Goal: Task Accomplishment & Management: Manage account settings

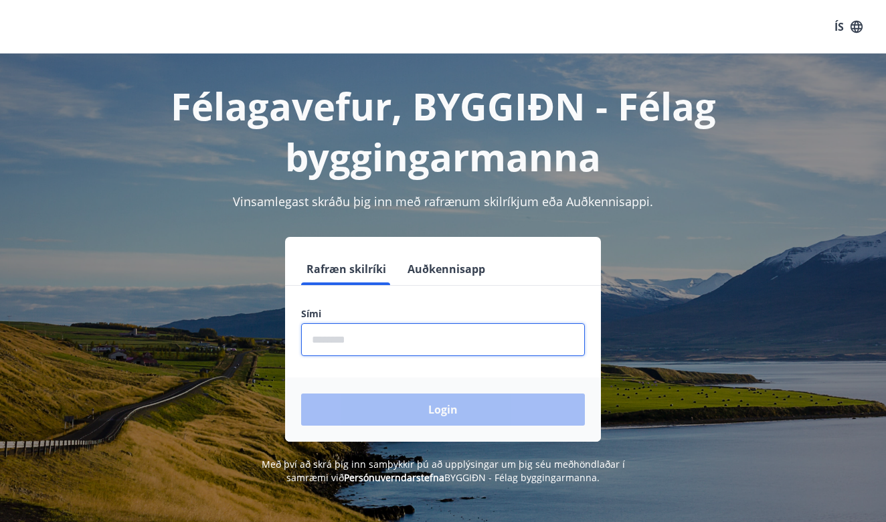
click at [442, 343] on input "phone" at bounding box center [443, 339] width 284 height 33
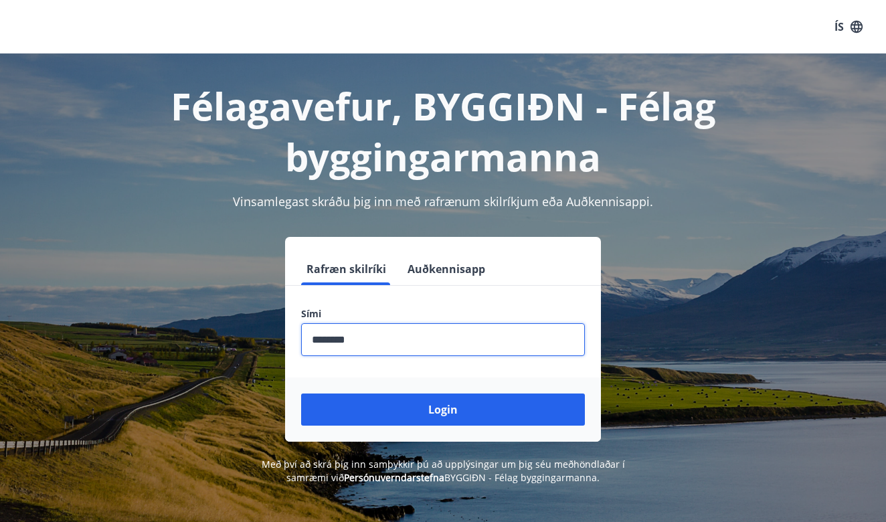
click at [443, 410] on button "Login" at bounding box center [443, 410] width 284 height 32
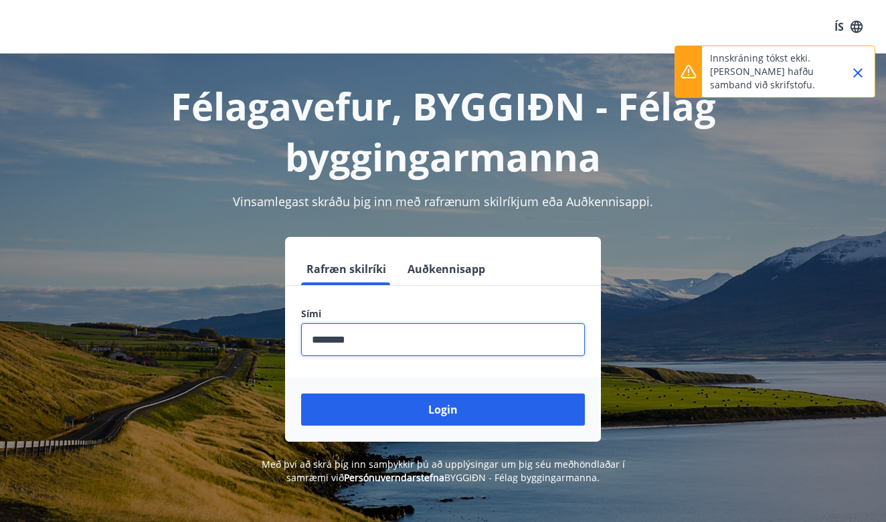
click at [440, 351] on input "phone" at bounding box center [443, 339] width 284 height 33
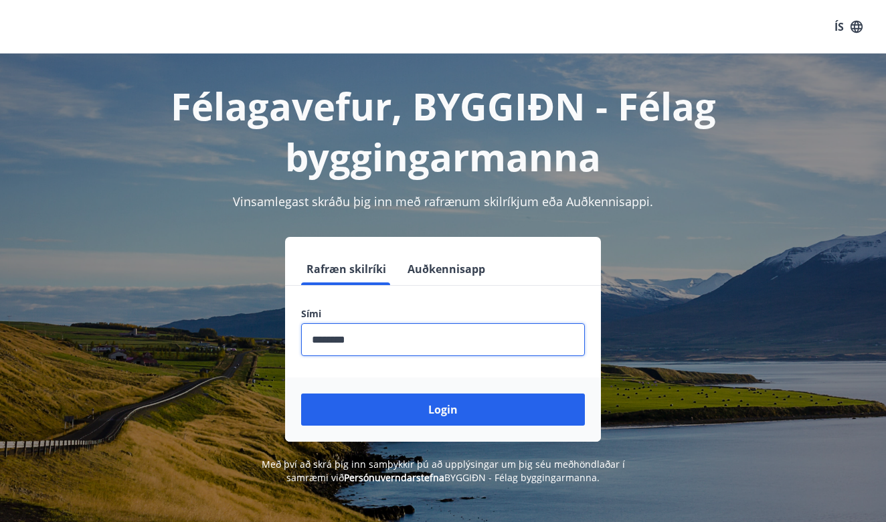
click at [443, 410] on button "Login" at bounding box center [443, 410] width 284 height 32
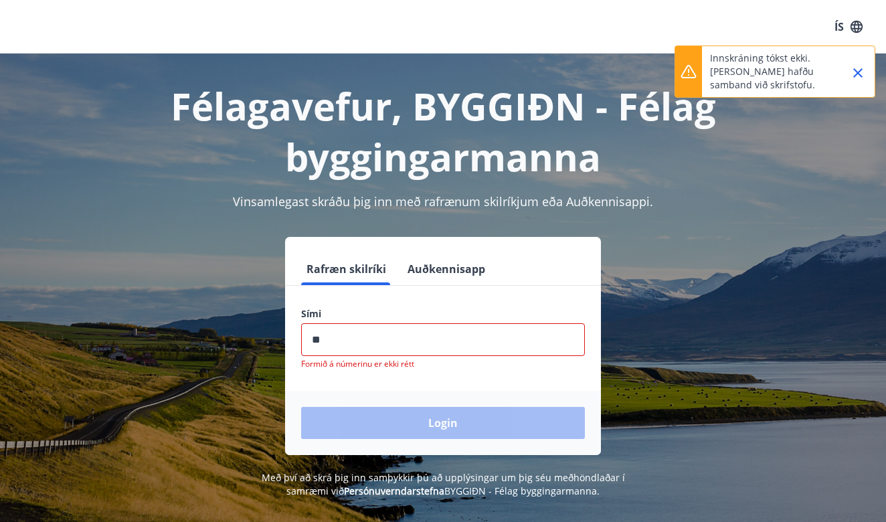
type input "*"
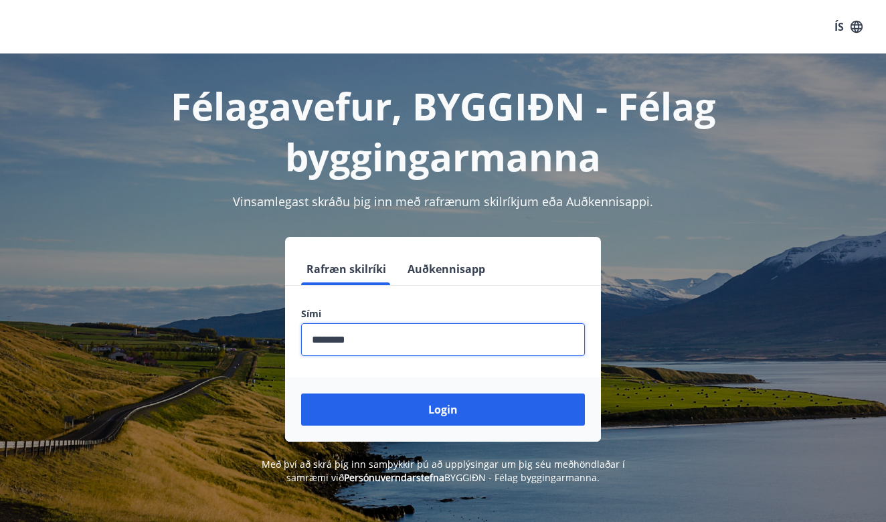
type input "********"
click at [443, 410] on button "Login" at bounding box center [443, 410] width 284 height 32
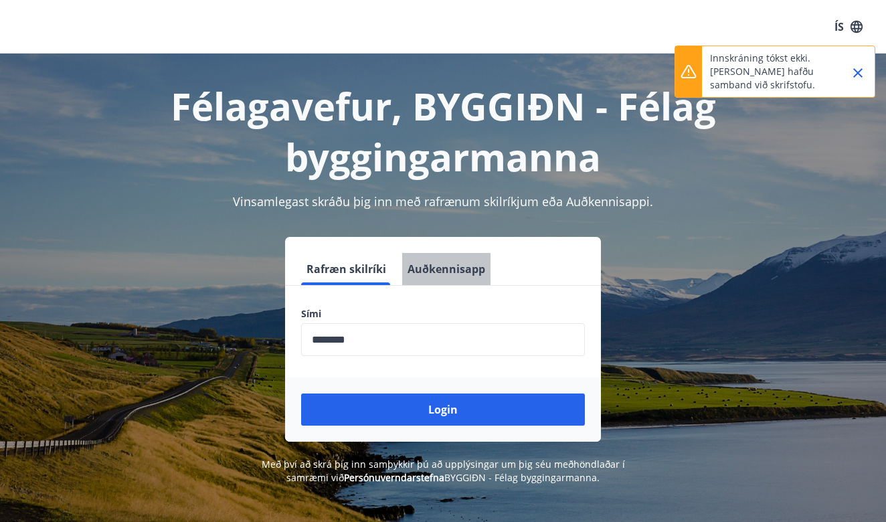
click at [453, 271] on button "Auðkennisapp" at bounding box center [446, 269] width 88 height 32
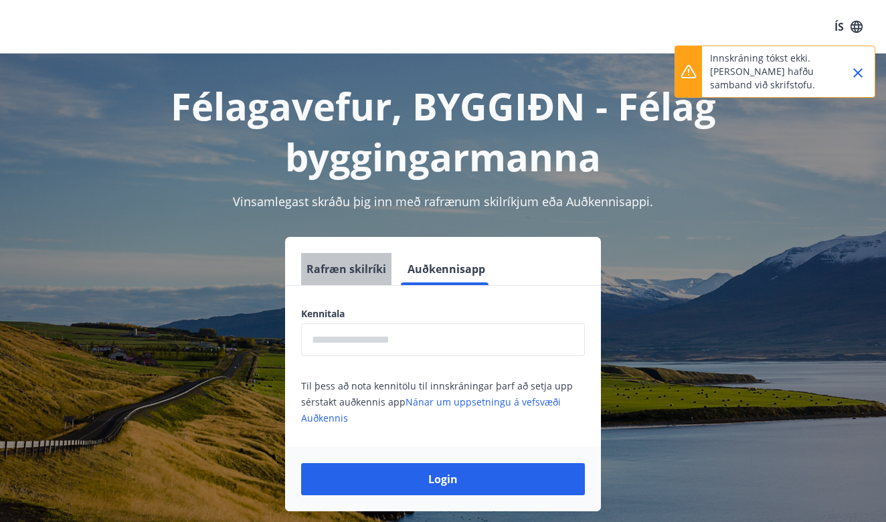
click at [356, 274] on button "Rafræn skilríki" at bounding box center [346, 269] width 90 height 32
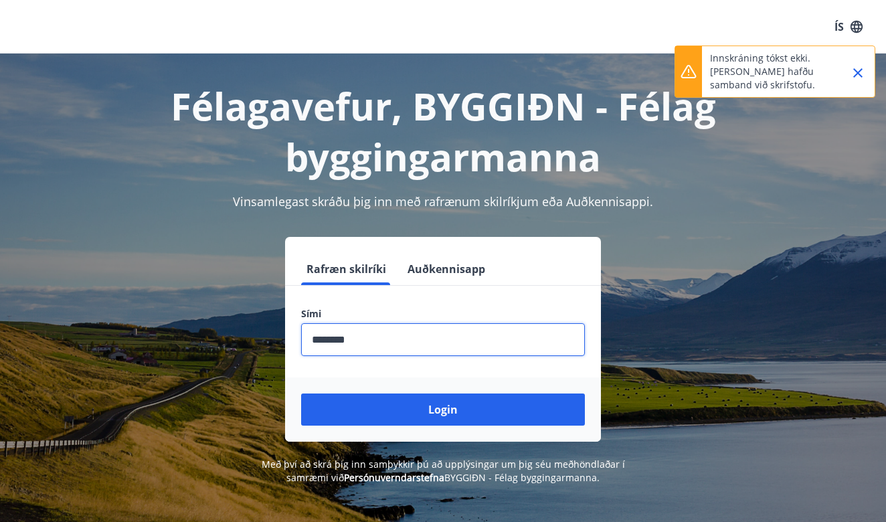
click at [364, 346] on input "phone" at bounding box center [443, 339] width 284 height 33
click at [377, 430] on div "Login" at bounding box center [443, 409] width 316 height 64
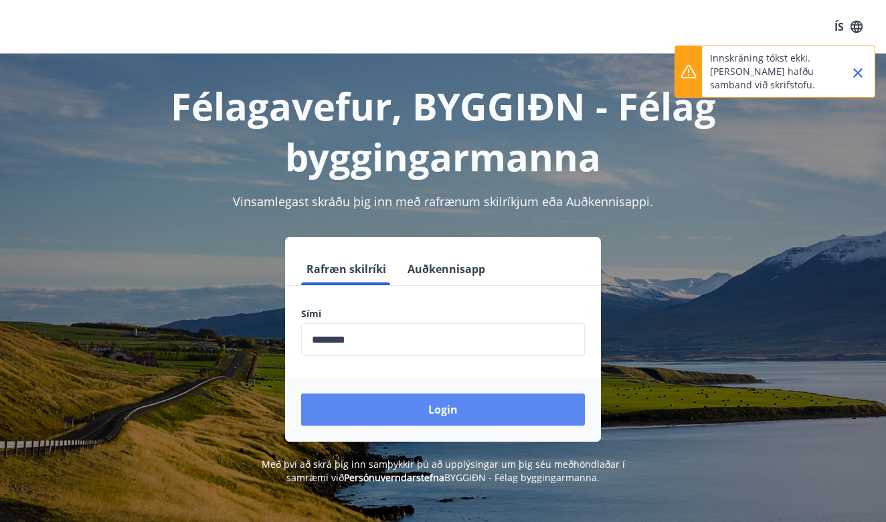
click at [382, 414] on button "Login" at bounding box center [443, 410] width 284 height 32
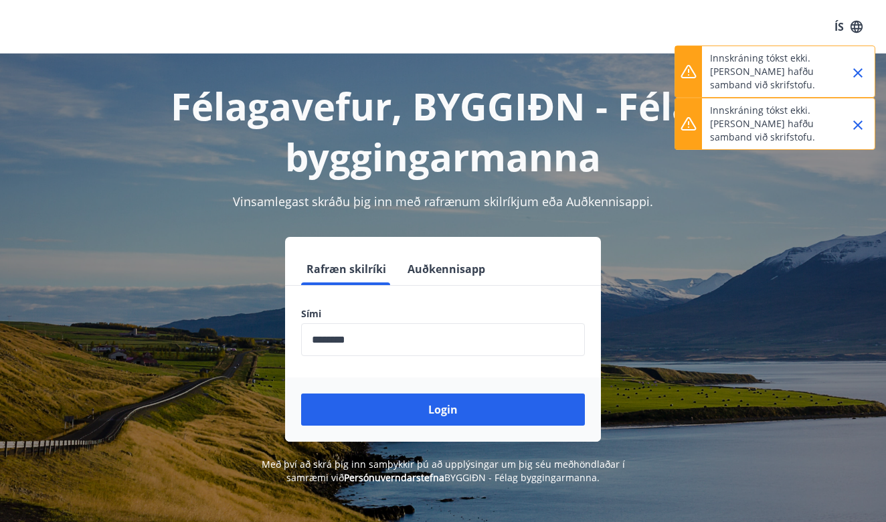
click at [465, 274] on button "Auðkennisapp" at bounding box center [446, 269] width 88 height 32
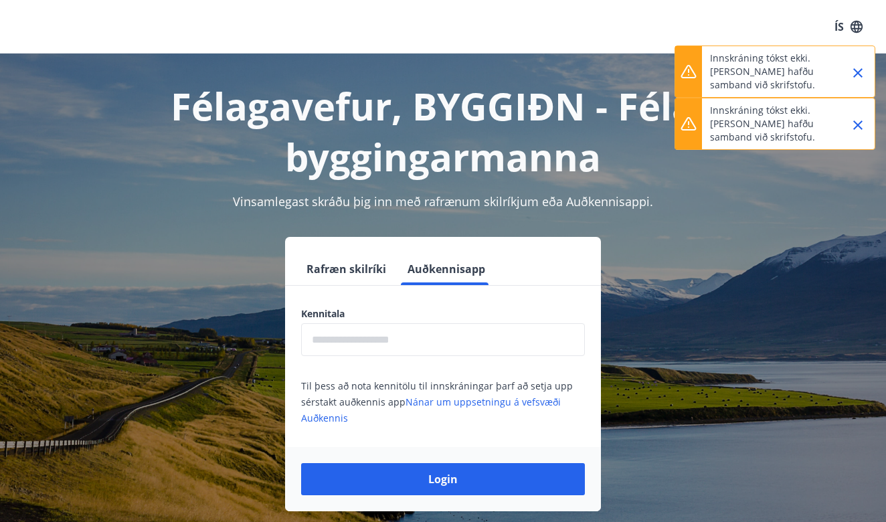
click at [425, 344] on input "text" at bounding box center [443, 339] width 284 height 33
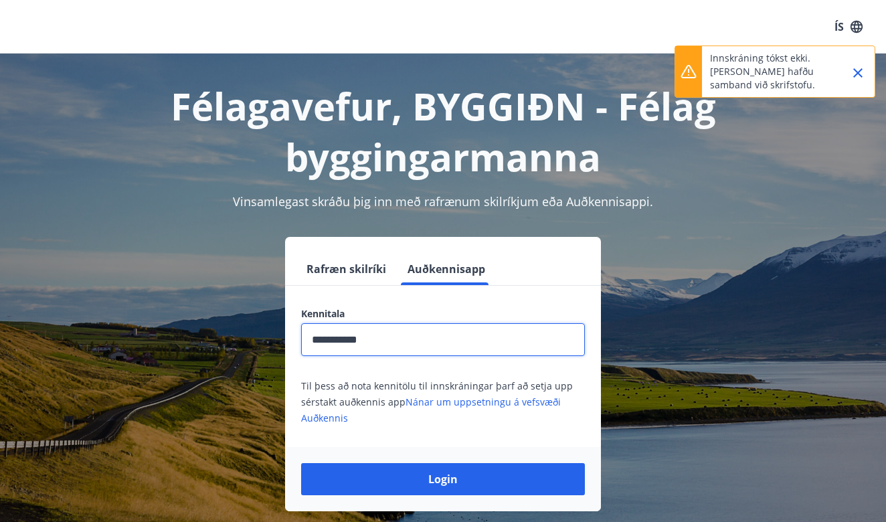
type input "**********"
click at [443, 479] on button "Login" at bounding box center [443, 479] width 284 height 32
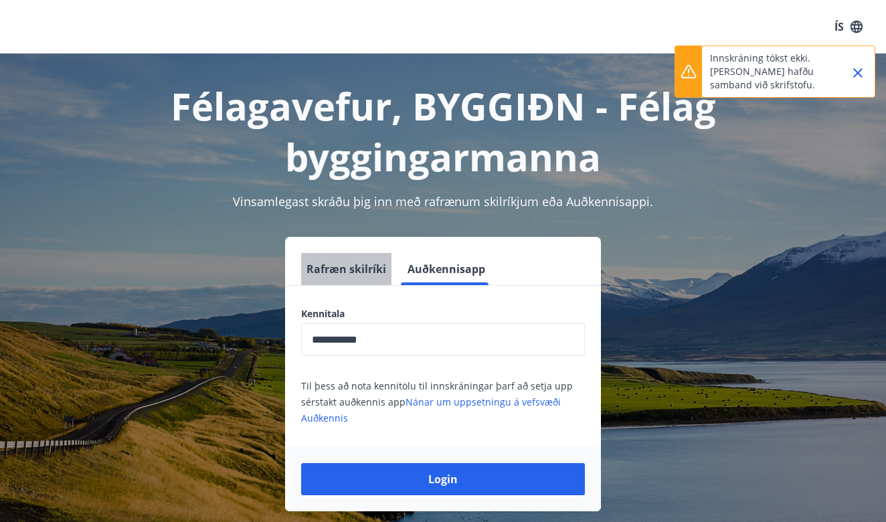
click at [367, 272] on button "Rafræn skilríki" at bounding box center [346, 269] width 90 height 32
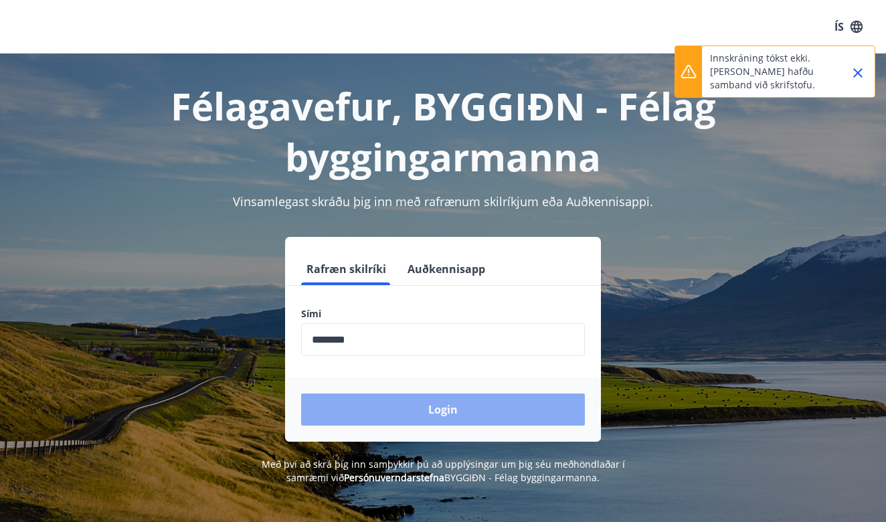
click at [397, 418] on button "Login" at bounding box center [443, 410] width 284 height 32
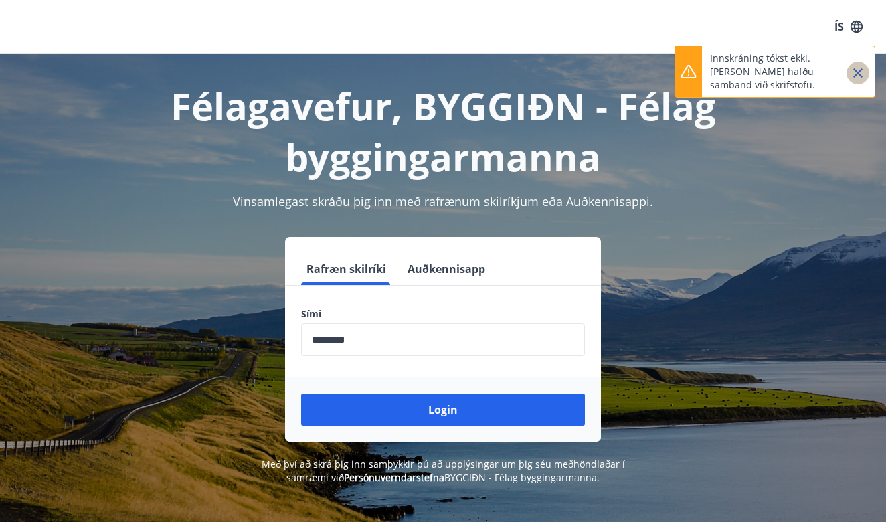
click at [854, 70] on icon "Close" at bounding box center [857, 72] width 9 height 9
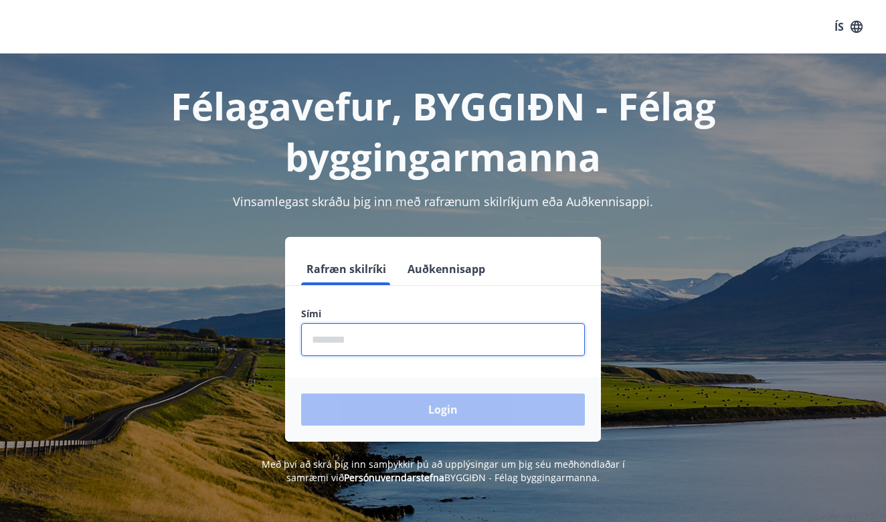
click at [503, 332] on input "phone" at bounding box center [443, 339] width 284 height 33
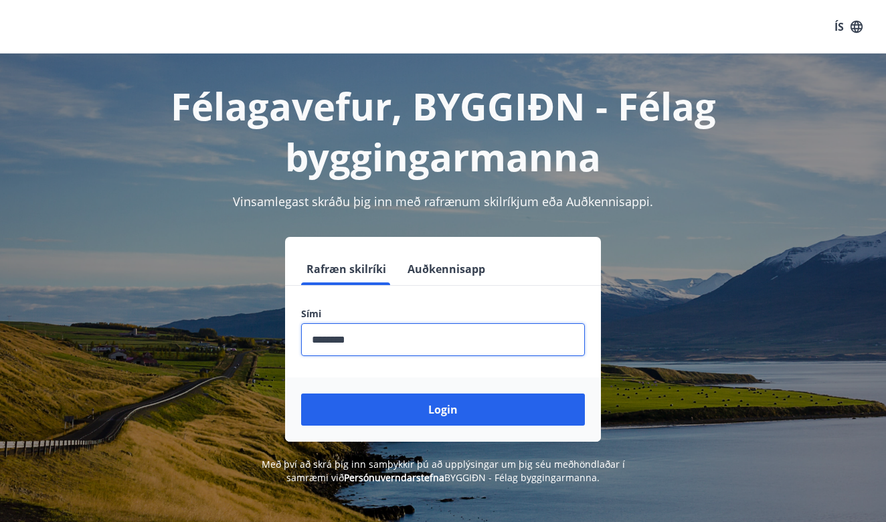
type input "********"
click at [443, 410] on button "Login" at bounding box center [443, 410] width 284 height 32
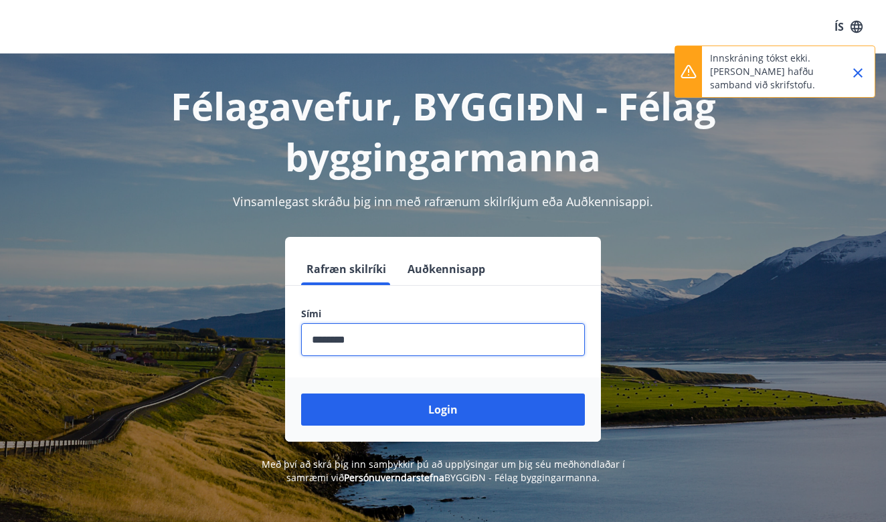
click at [857, 80] on icon "Close" at bounding box center [858, 73] width 16 height 16
